Goal: Find specific page/section: Find specific page/section

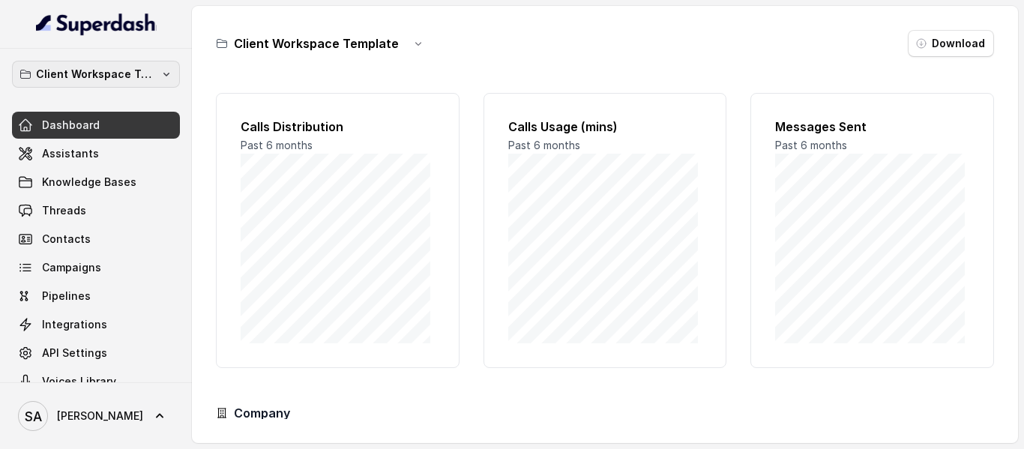
click at [100, 83] on button "Client Workspace Template" at bounding box center [96, 74] width 168 height 27
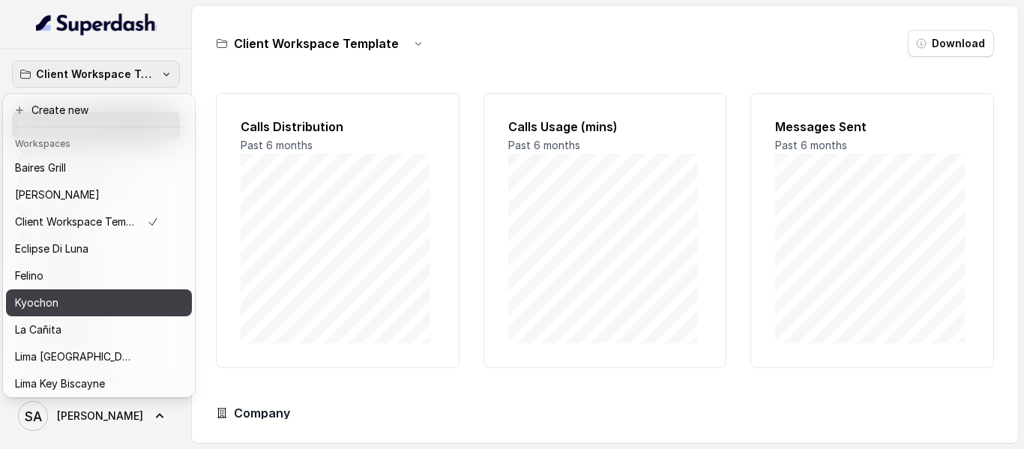
click at [83, 305] on div "Kyochon" at bounding box center [87, 303] width 144 height 18
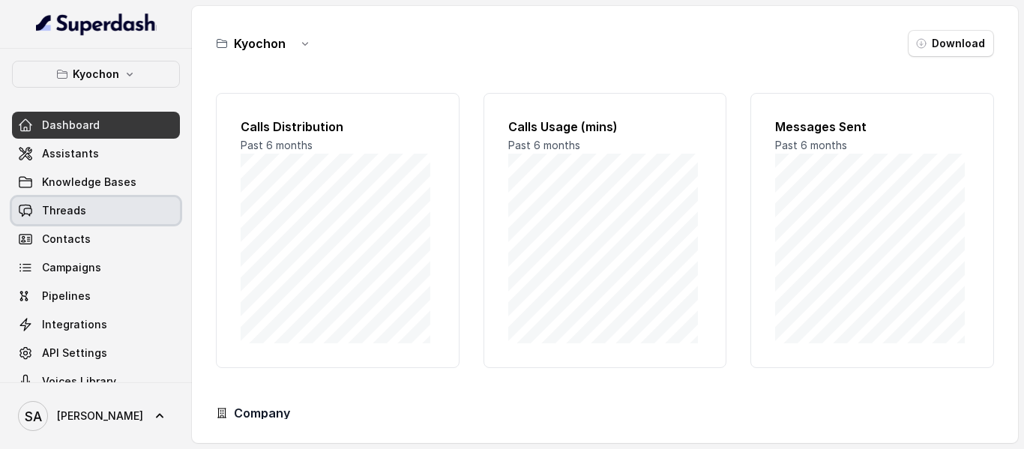
click at [91, 201] on link "Threads" at bounding box center [96, 210] width 168 height 27
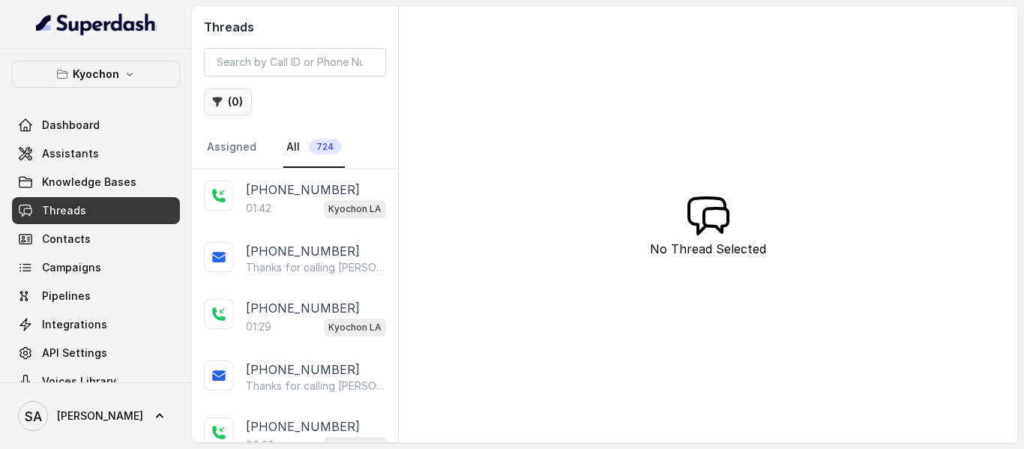
click at [234, 98] on button "( 0 )" at bounding box center [228, 101] width 48 height 27
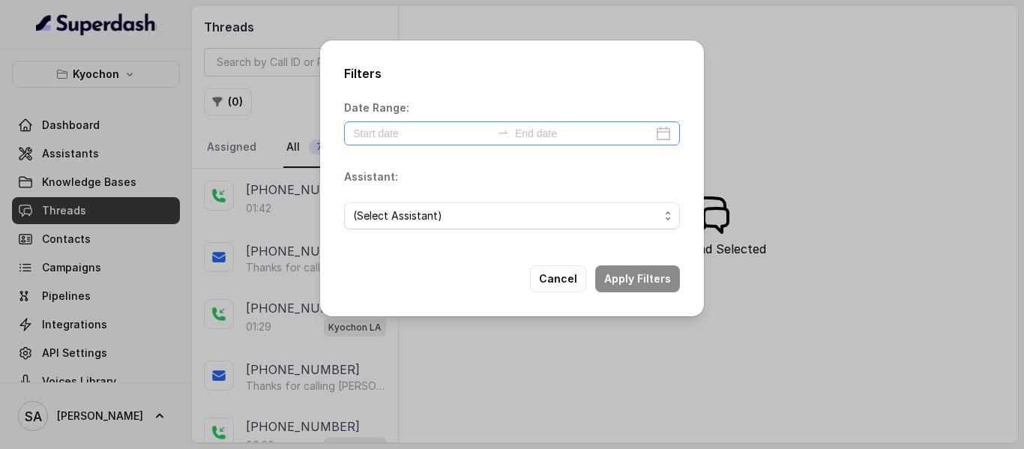
click at [412, 142] on div at bounding box center [512, 133] width 336 height 24
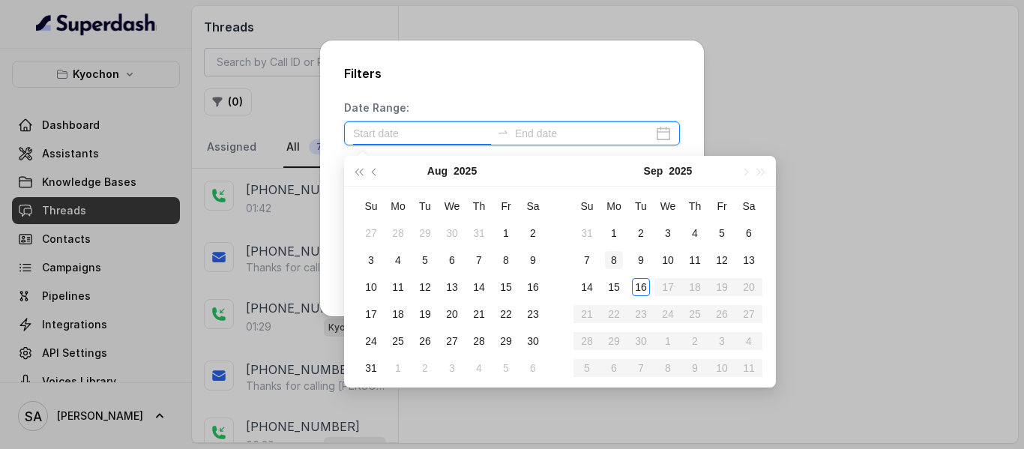
type input "[DATE]"
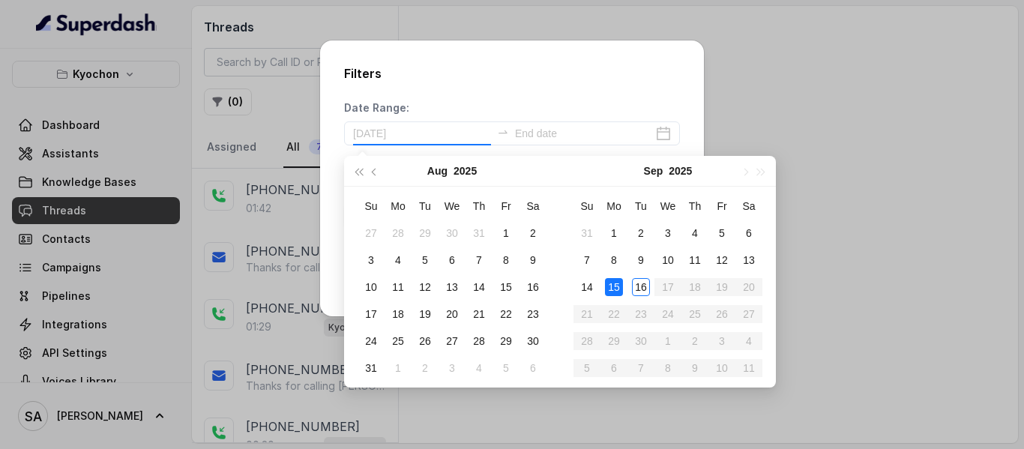
click at [619, 285] on div "15" at bounding box center [614, 287] width 18 height 18
click at [616, 283] on div "15" at bounding box center [614, 287] width 18 height 18
type input "[DATE]"
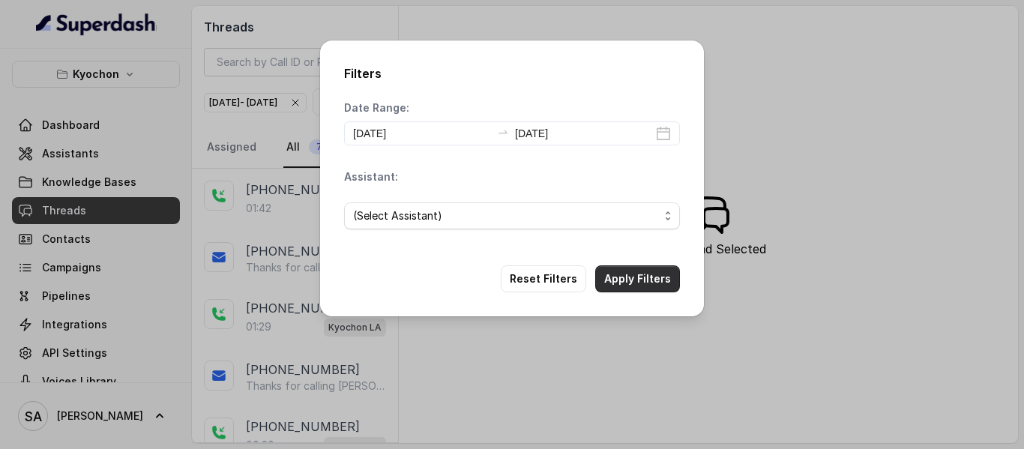
click at [627, 285] on button "Apply Filters" at bounding box center [637, 278] width 85 height 27
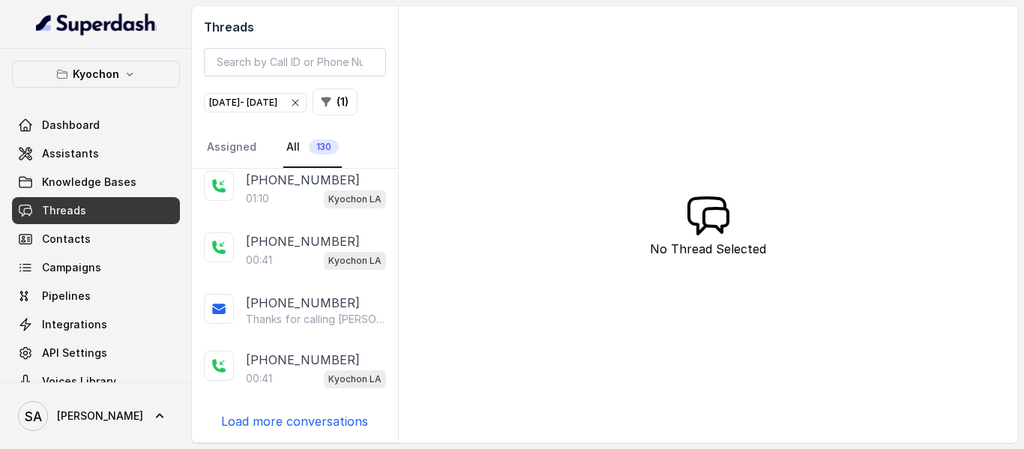
scroll to position [2814, 0]
click at [82, 70] on p "Kyochon" at bounding box center [96, 74] width 46 height 18
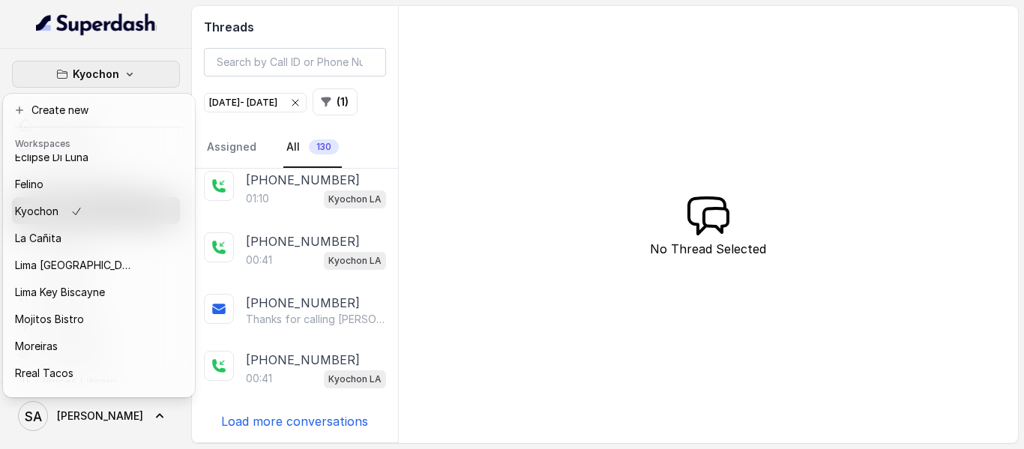
scroll to position [94, 0]
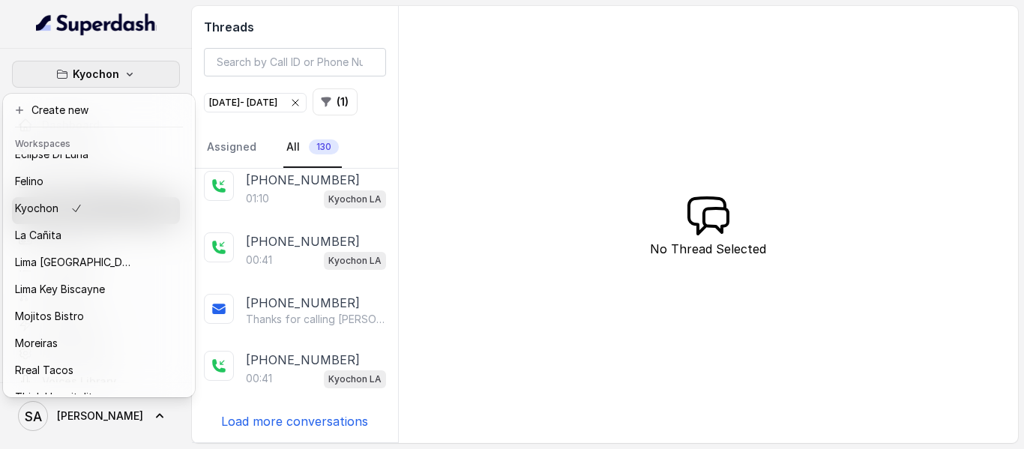
click at [124, 76] on icon "button" at bounding box center [130, 74] width 12 height 12
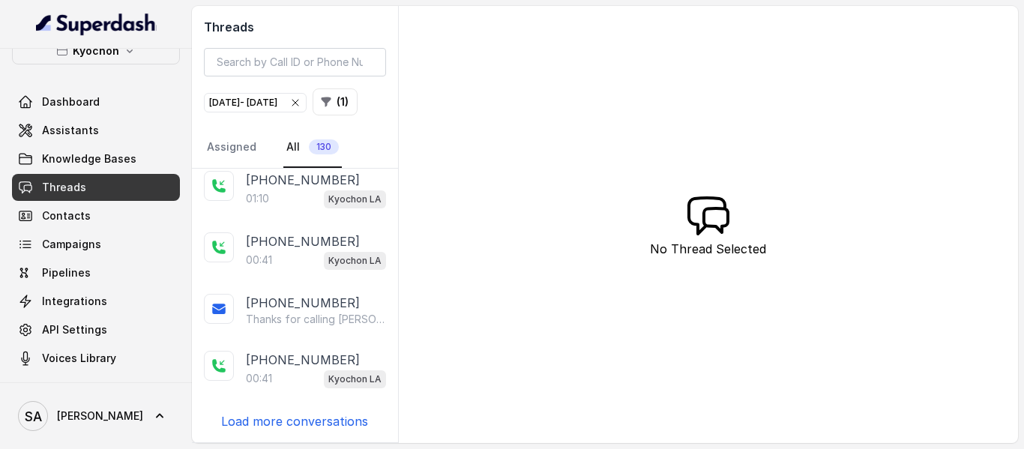
scroll to position [25, 0]
click at [113, 60] on button "Kyochon" at bounding box center [96, 49] width 168 height 27
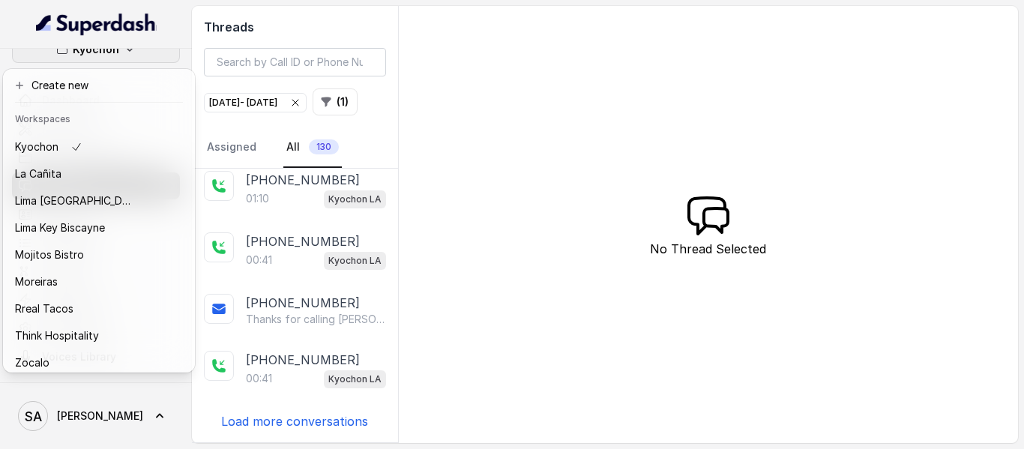
scroll to position [133, 0]
click at [0, 49] on div "Kyochon Dashboard Assistants Knowledge Bases Threads Contacts Campaigns Pipelin…" at bounding box center [96, 216] width 192 height 334
